Goal: Check status: Check status

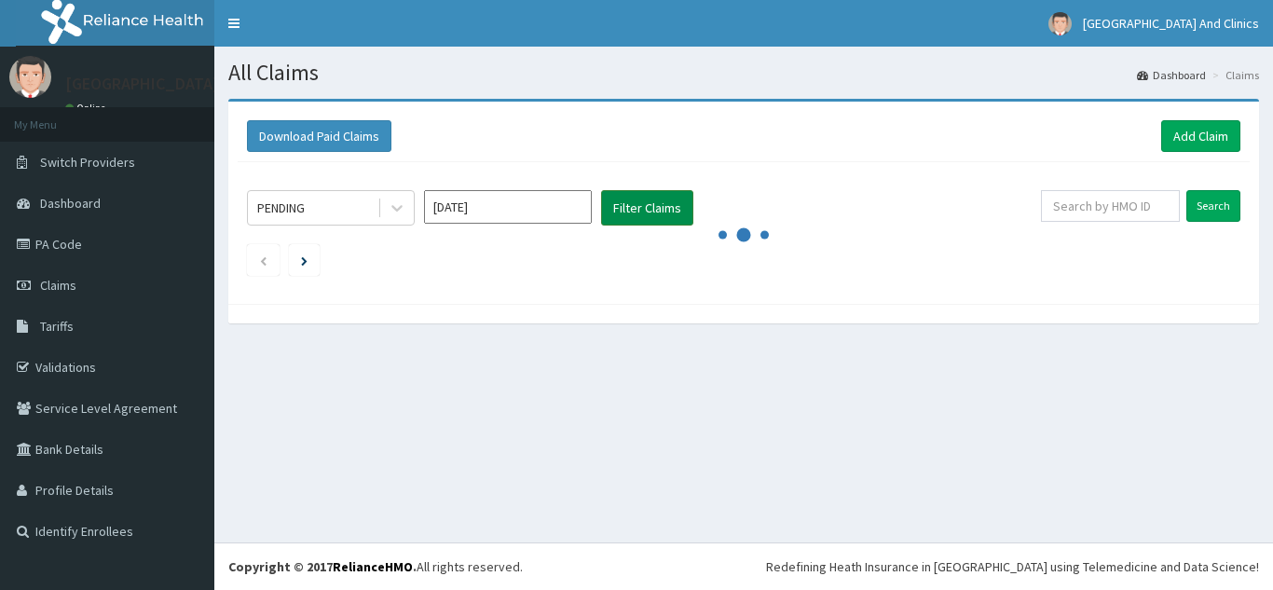
click at [646, 212] on button "Filter Claims" at bounding box center [647, 207] width 92 height 35
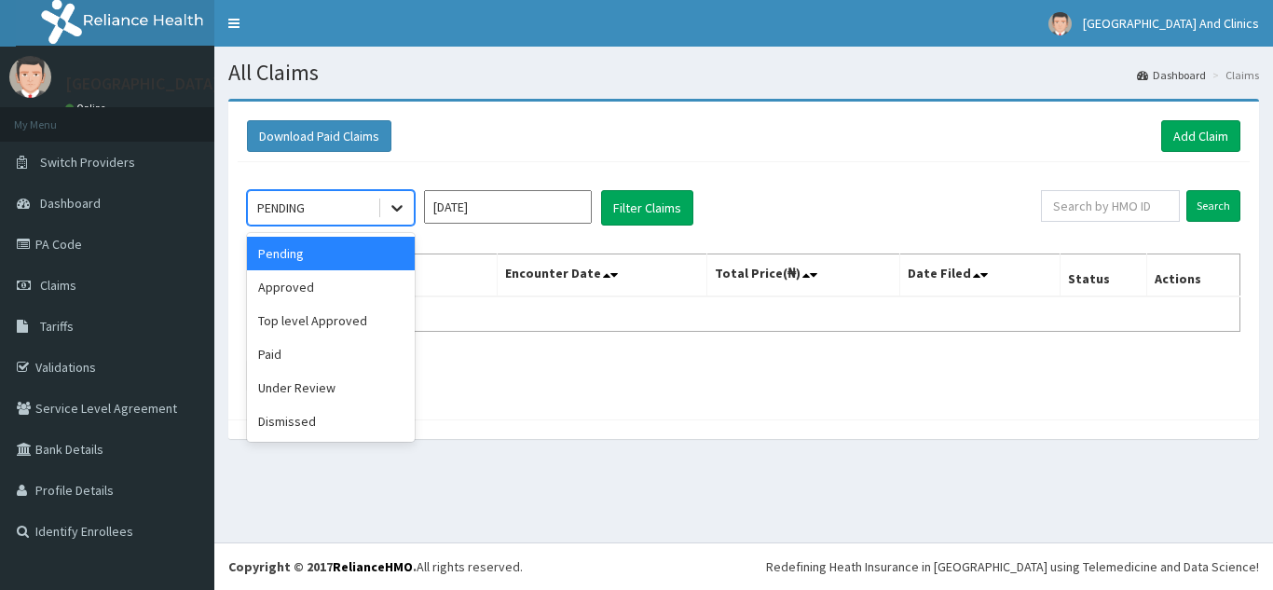
click at [401, 215] on icon at bounding box center [397, 207] width 19 height 19
click at [327, 290] on div "Approved" at bounding box center [331, 287] width 168 height 34
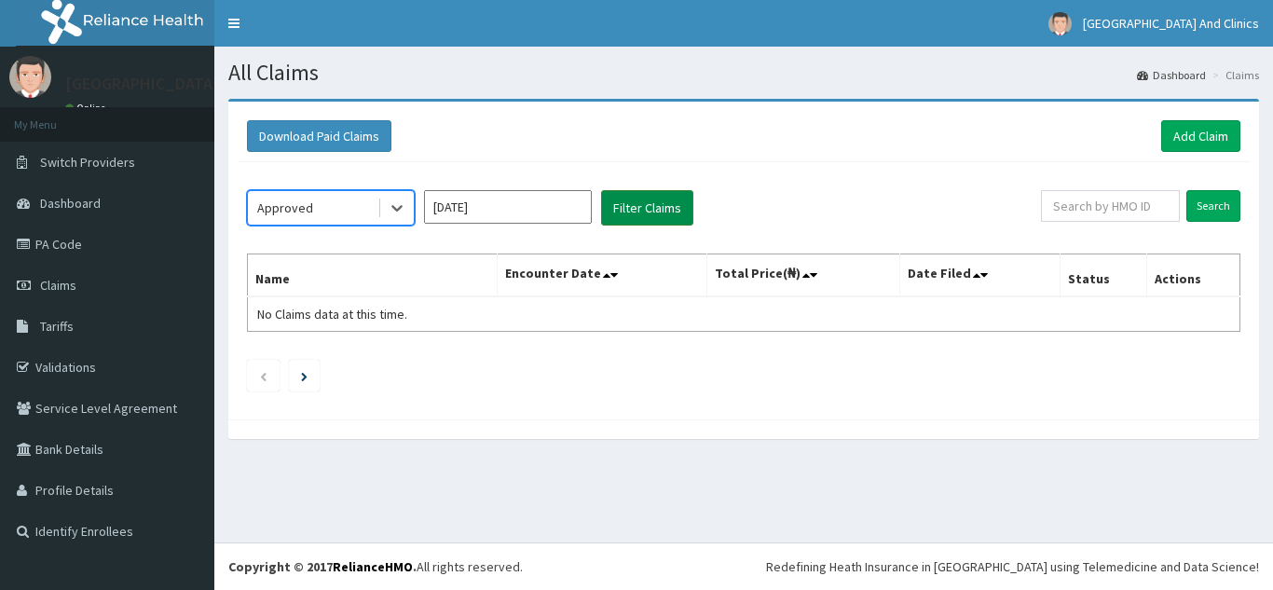
click at [637, 214] on button "Filter Claims" at bounding box center [647, 207] width 92 height 35
